Goal: Task Accomplishment & Management: Manage account settings

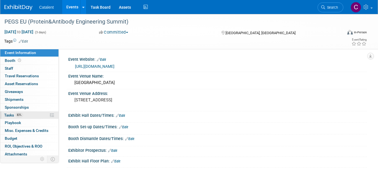
click at [28, 116] on link "83% Tasks 83%" at bounding box center [29, 115] width 58 height 8
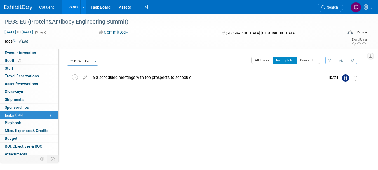
click at [16, 7] on img at bounding box center [18, 8] width 28 height 6
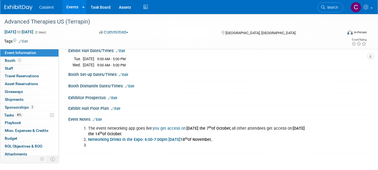
scroll to position [66, 0]
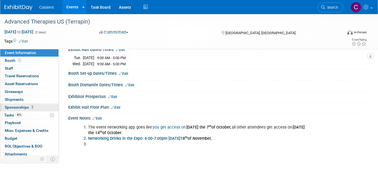
click at [25, 108] on span "Sponsorships 2" at bounding box center [20, 107] width 30 height 4
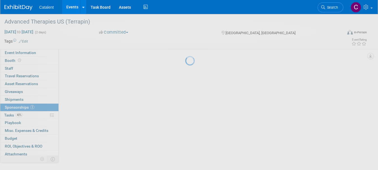
scroll to position [0, 0]
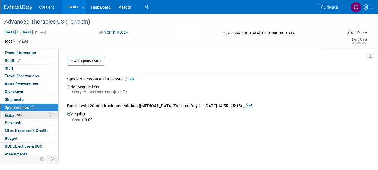
click at [18, 117] on span "Tasks 40%" at bounding box center [13, 115] width 19 height 4
